Goal: Information Seeking & Learning: Learn about a topic

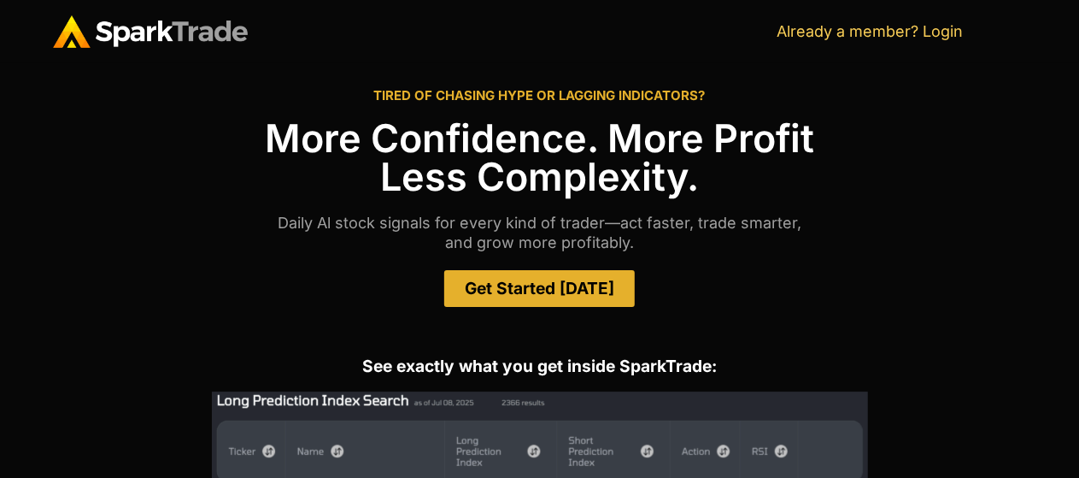
click at [581, 291] on span "Get Started [DATE]" at bounding box center [539, 288] width 149 height 16
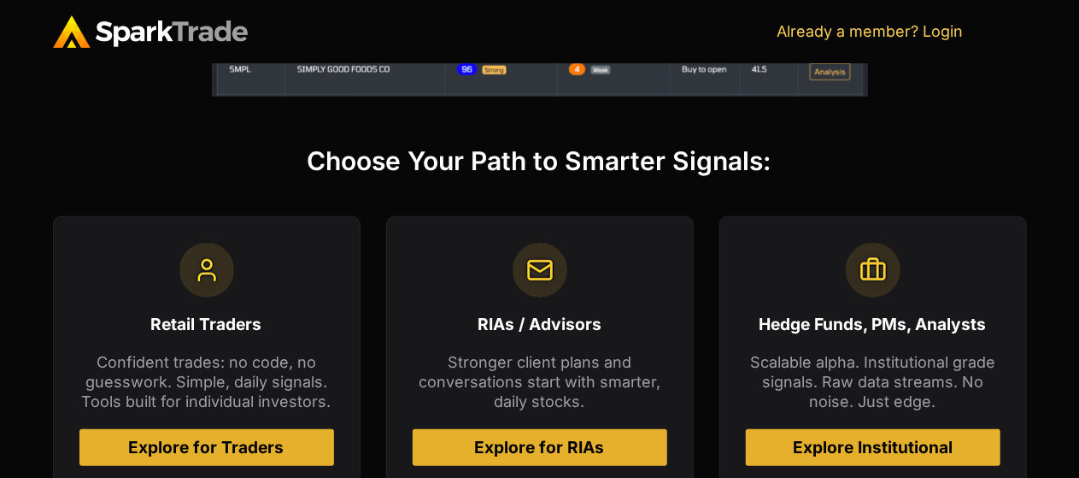
scroll to position [701, 0]
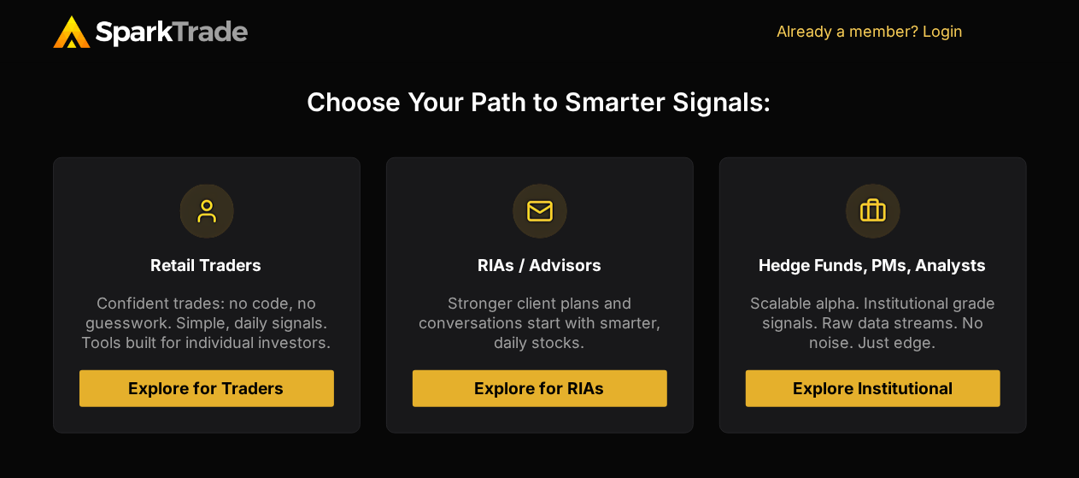
click at [243, 391] on span "Explore for Traders" at bounding box center [206, 388] width 155 height 16
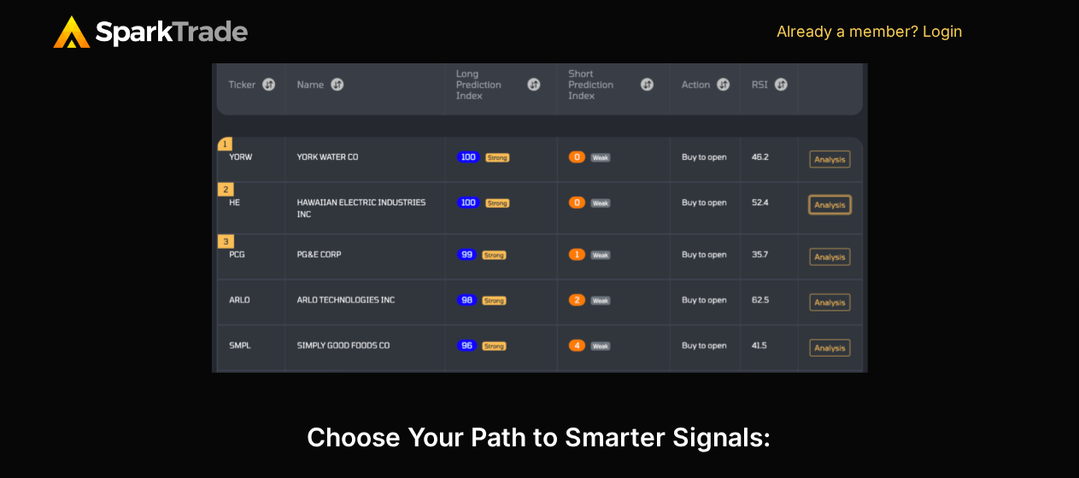
scroll to position [274, 0]
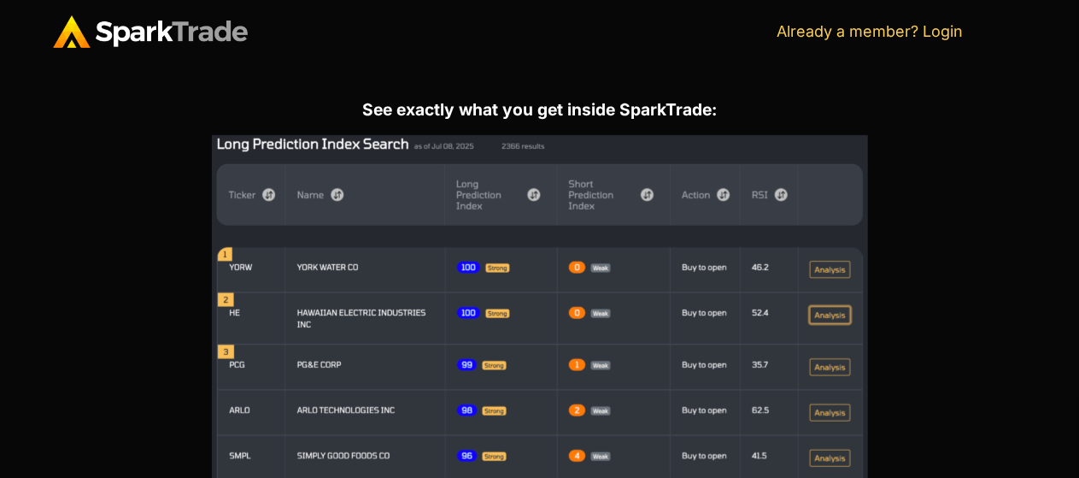
scroll to position [85, 0]
